Goal: Find specific page/section: Find specific page/section

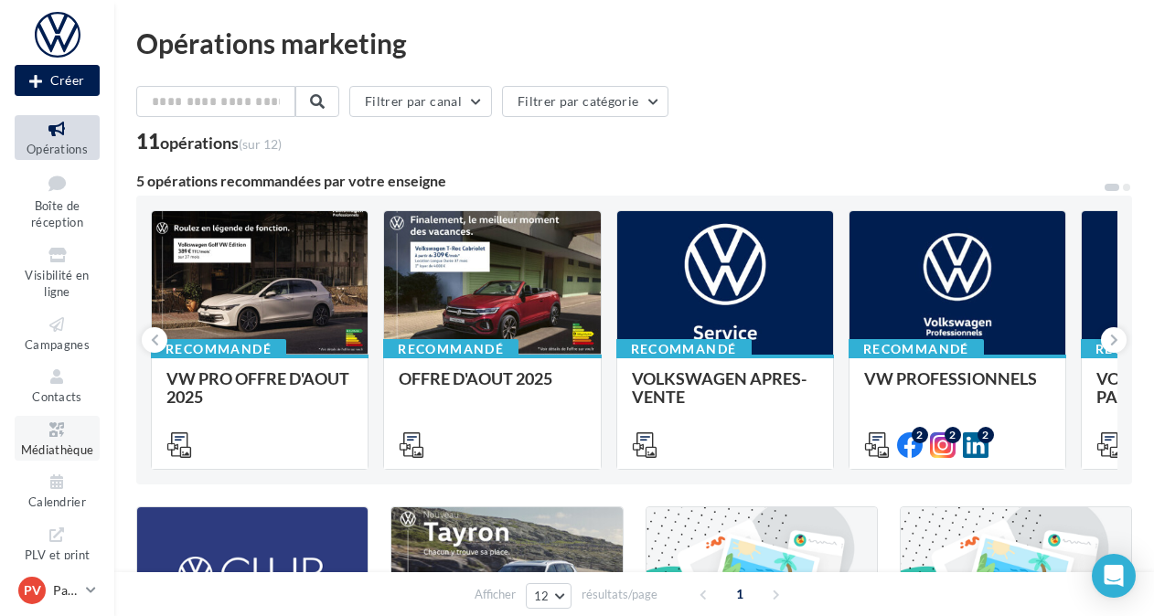
click at [73, 450] on span "Médiathèque" at bounding box center [57, 450] width 73 height 15
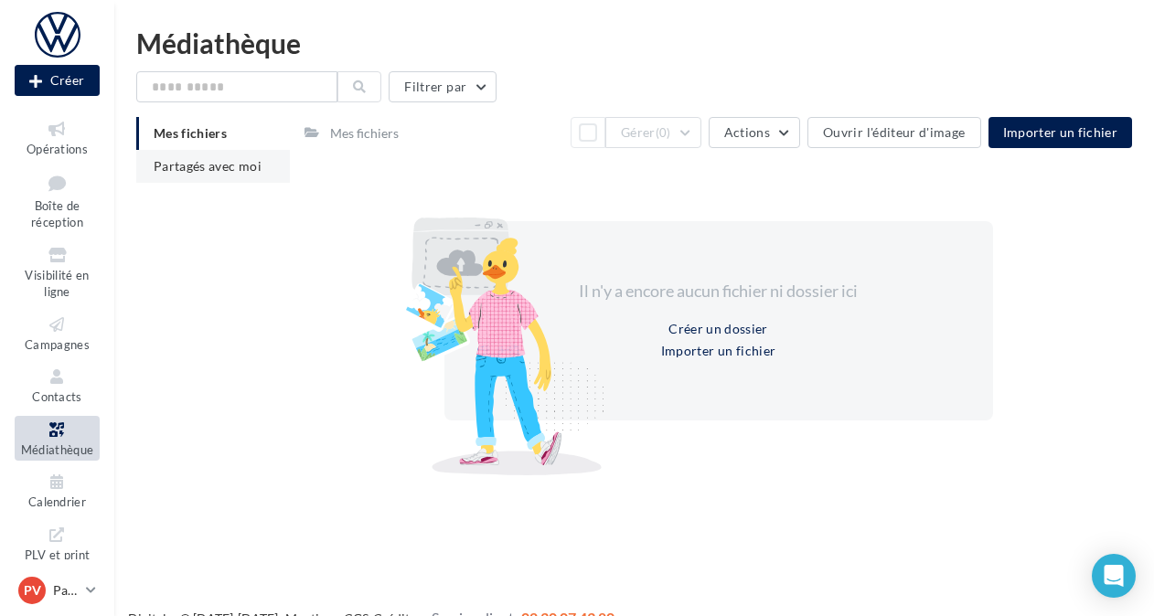
click at [194, 161] on span "Partagés avec moi" at bounding box center [208, 166] width 108 height 16
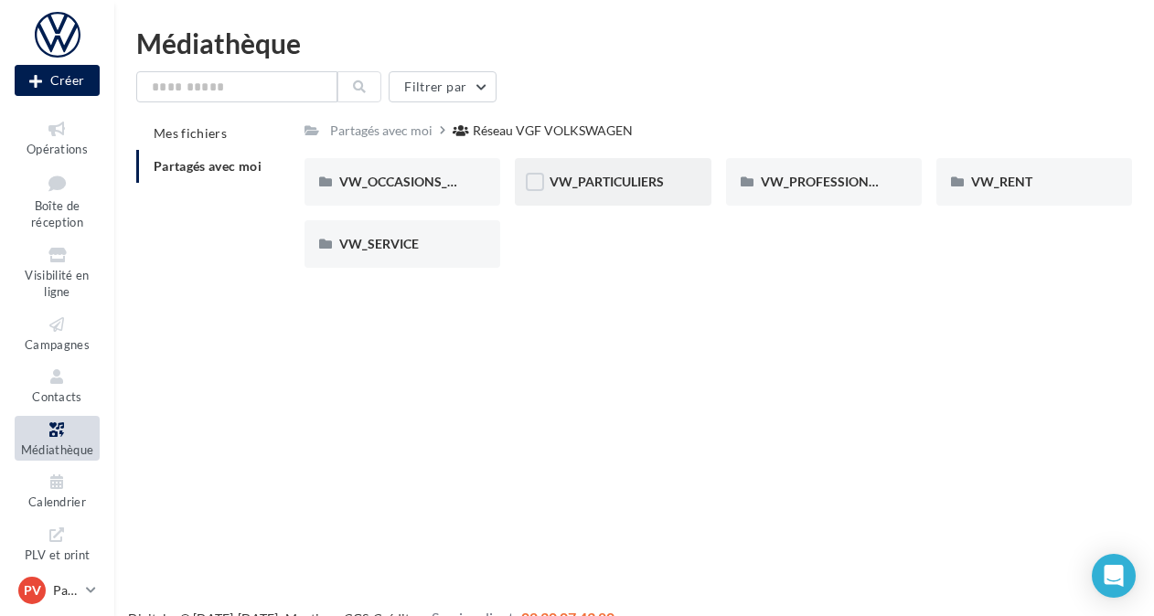
click at [607, 192] on div "VW_PARTICULIERS" at bounding box center [613, 182] width 196 height 48
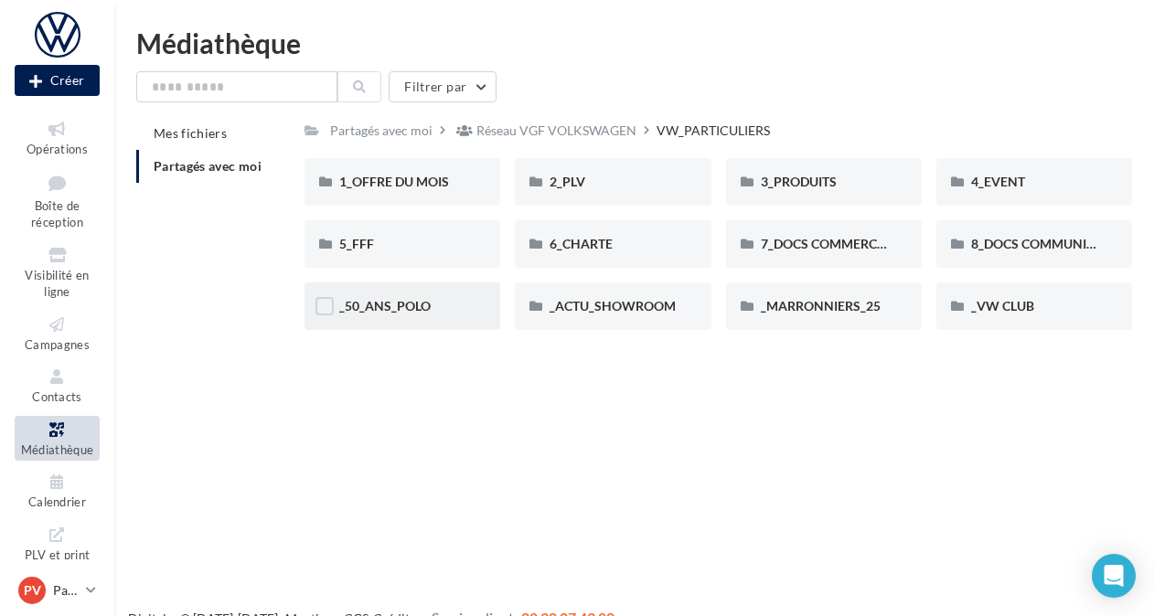
click at [422, 315] on div "_50_ANS_POLO" at bounding box center [402, 306] width 126 height 18
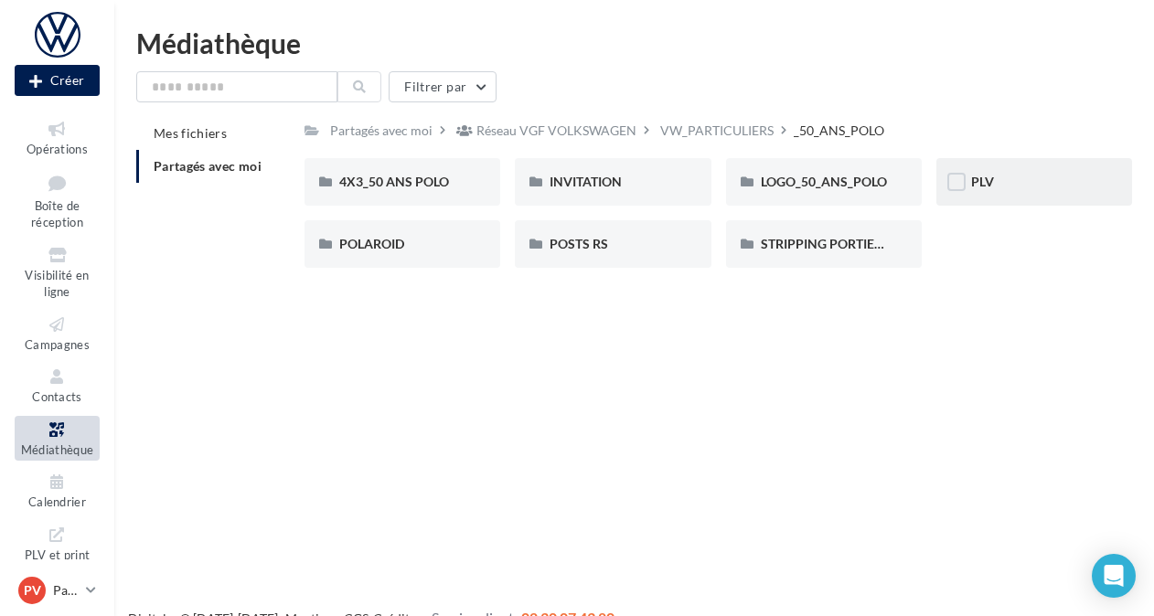
click at [1011, 176] on div "PLV" at bounding box center [1034, 182] width 126 height 18
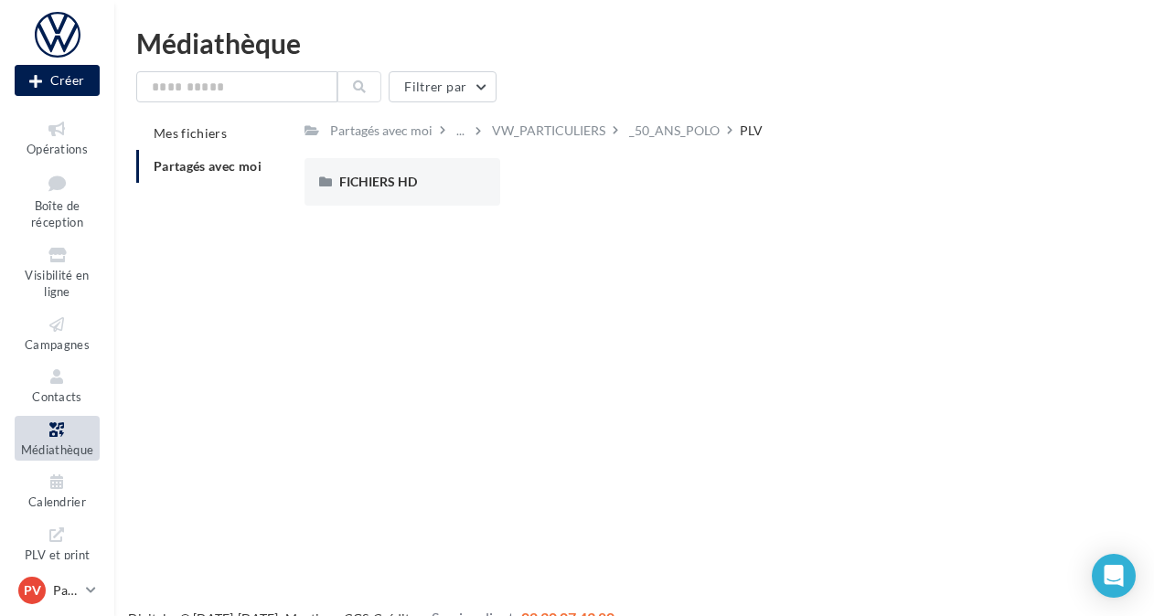
click at [276, 280] on div "Nouvelle campagne Créer Opérations Boîte de réception Visibilité en ligne Campa…" at bounding box center [577, 337] width 1154 height 616
